Goal: Navigation & Orientation: Find specific page/section

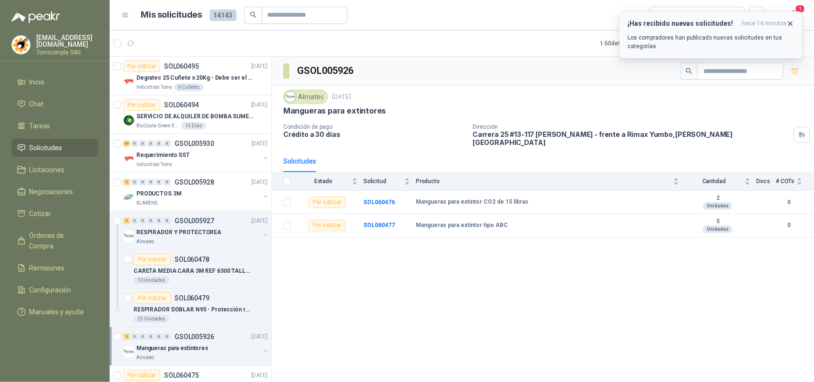
drag, startPoint x: 754, startPoint y: 25, endPoint x: 782, endPoint y: 14, distance: 29.6
click at [765, 20] on span "hace 14 minutos" at bounding box center [764, 24] width 45 height 8
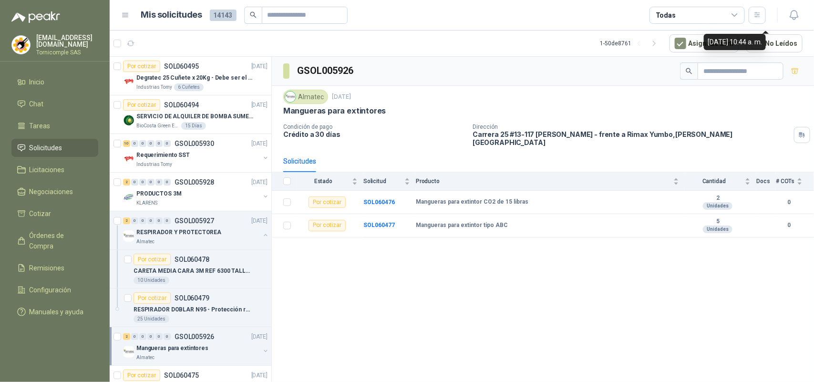
click at [793, 11] on div "¡Has recibido nuevas solicitudes! hace 14 minutos Los compradores han publicado…" at bounding box center [711, 11] width 183 height 0
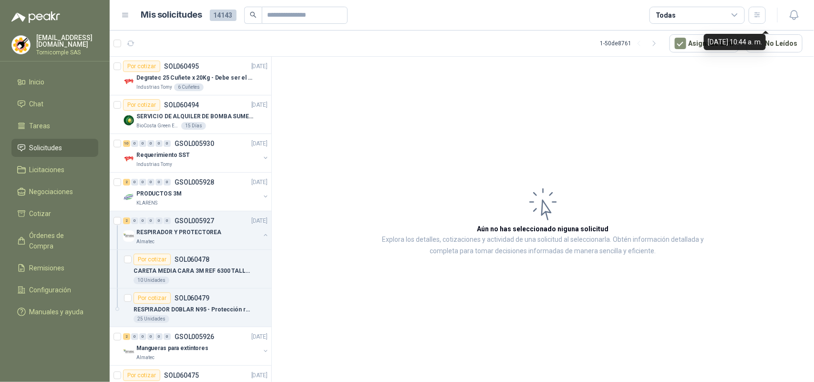
click at [793, 13] on icon "button" at bounding box center [795, 15] width 12 height 12
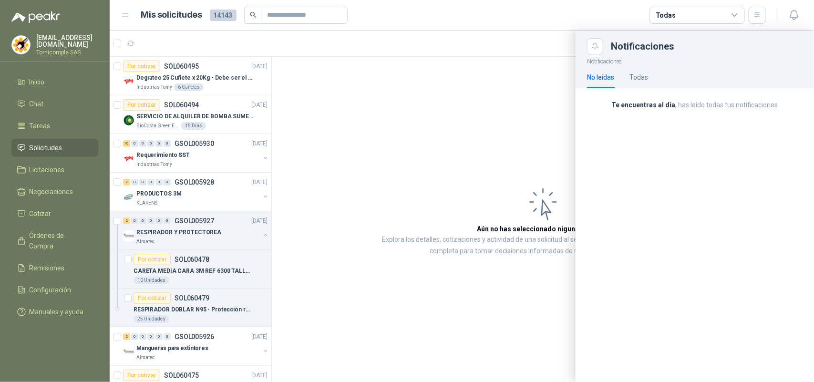
click at [625, 141] on div "Notificaciones No leídas Todas Te encuentras al día , has leído todas tus notif…" at bounding box center [695, 218] width 239 height 328
drag, startPoint x: 390, startPoint y: 133, endPoint x: 282, endPoint y: 17, distance: 158.3
click at [389, 132] on div at bounding box center [462, 207] width 705 height 352
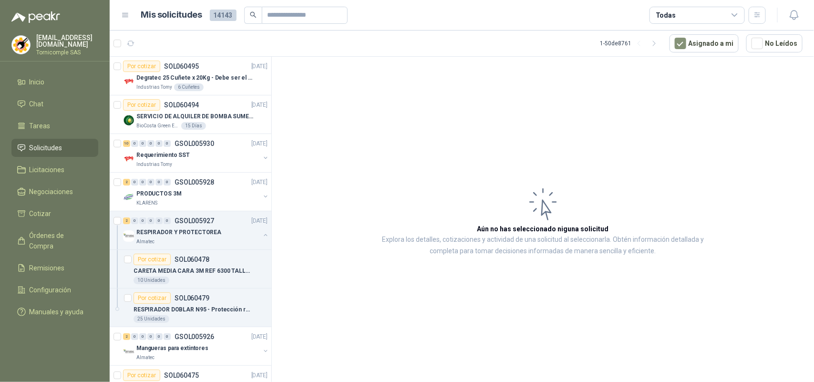
click at [40, 152] on link "Solicitudes" at bounding box center [54, 148] width 87 height 18
click at [38, 148] on span "Solicitudes" at bounding box center [46, 148] width 33 height 10
click at [45, 84] on span "Inicio" at bounding box center [37, 82] width 15 height 10
